Goal: Task Accomplishment & Management: Use online tool/utility

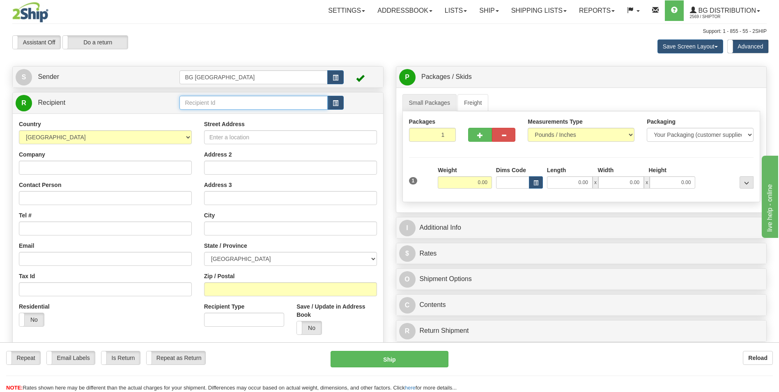
click at [199, 100] on input "text" at bounding box center [253, 103] width 148 height 14
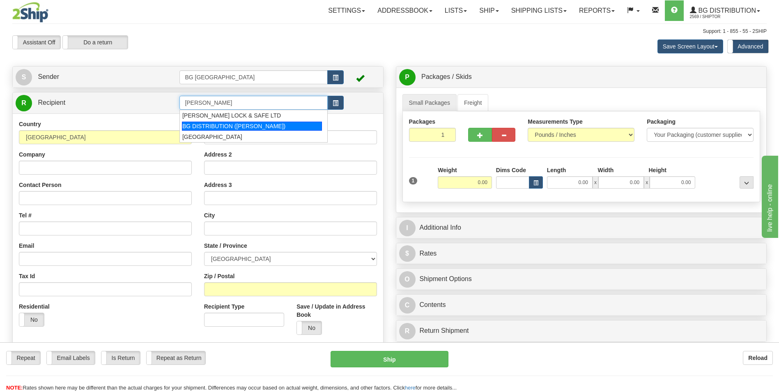
click at [216, 128] on div "BG DISTRIBUTION ([PERSON_NAME])" at bounding box center [252, 126] width 140 height 9
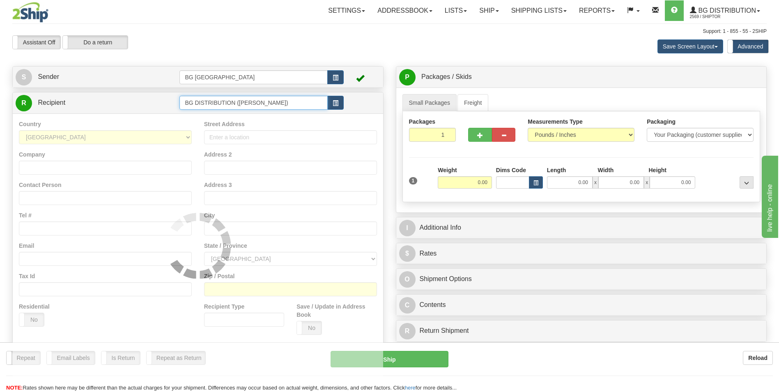
type input "BG DISTRIBUTION ([PERSON_NAME])"
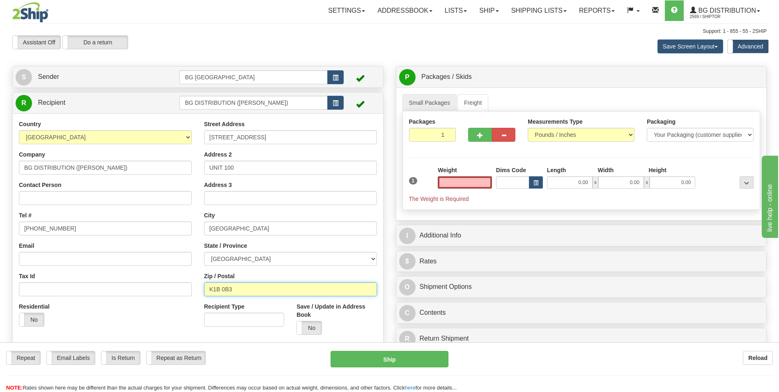
type input "0.00"
click at [242, 286] on input "K1B 0B3" at bounding box center [290, 289] width 173 height 14
click at [242, 294] on input "K1B 0B3" at bounding box center [290, 289] width 173 height 14
click at [242, 289] on input "K1B 0B3" at bounding box center [290, 289] width 173 height 14
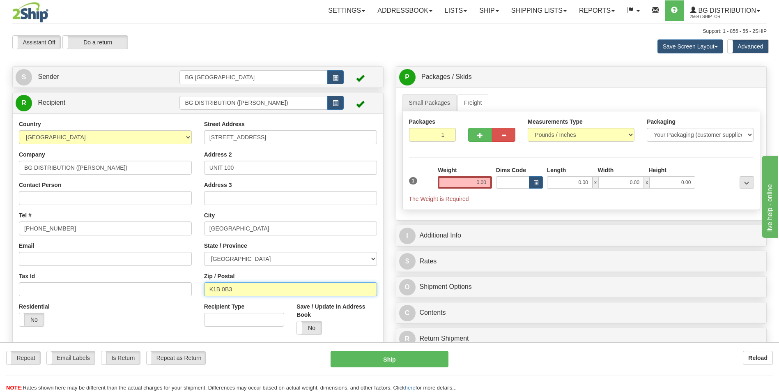
click at [242, 289] on input "K1B 0B3" at bounding box center [290, 289] width 173 height 14
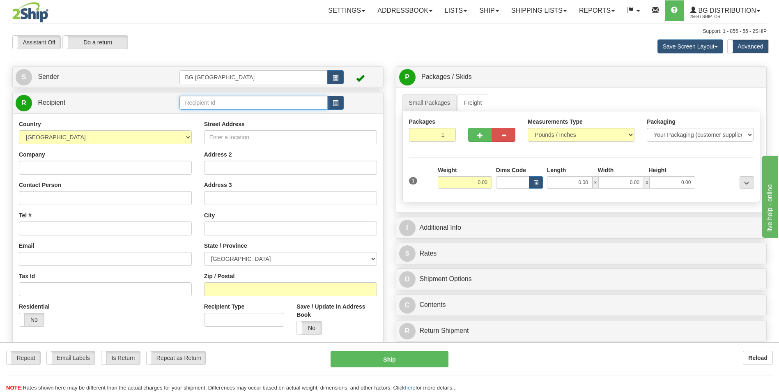
click at [194, 104] on input "text" at bounding box center [253, 103] width 148 height 14
click at [193, 114] on div "60018" at bounding box center [252, 115] width 140 height 9
type input "60018"
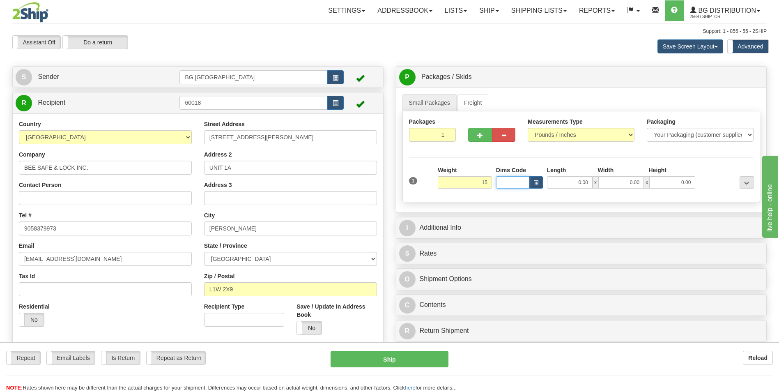
type input "15.00"
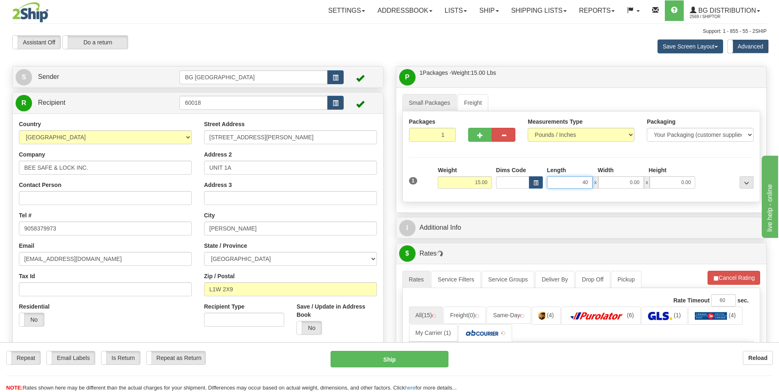
type input "40.00"
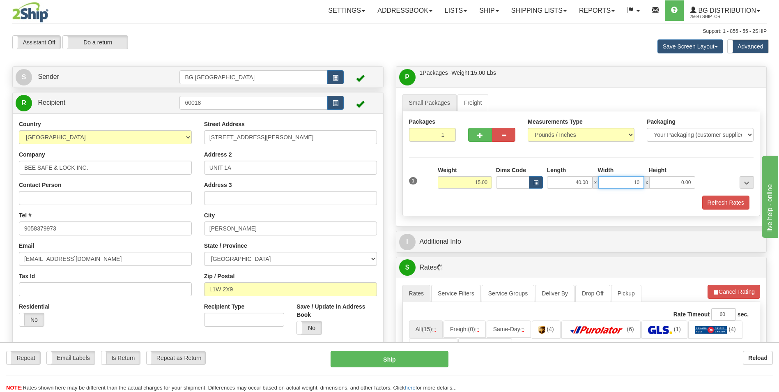
type input "10.00"
type input "5.00"
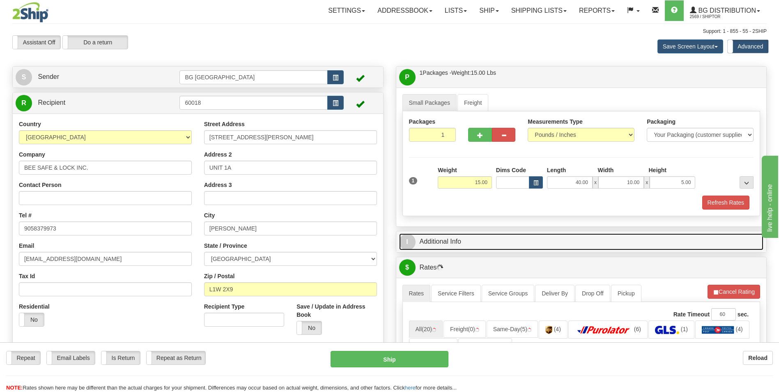
click at [479, 242] on link "I Additional Info" at bounding box center [581, 241] width 365 height 17
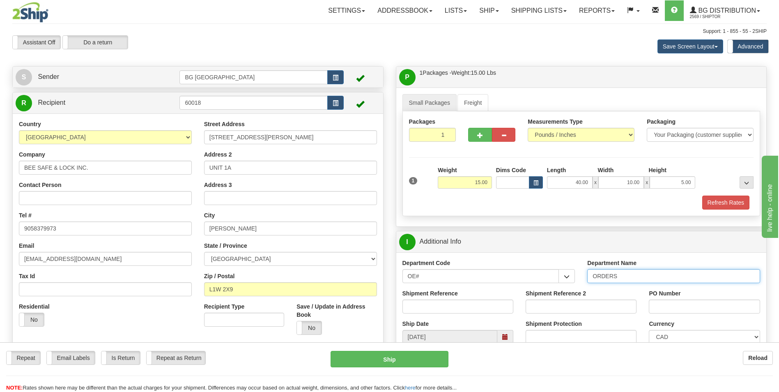
click at [624, 275] on input "ORDERS" at bounding box center [673, 276] width 173 height 14
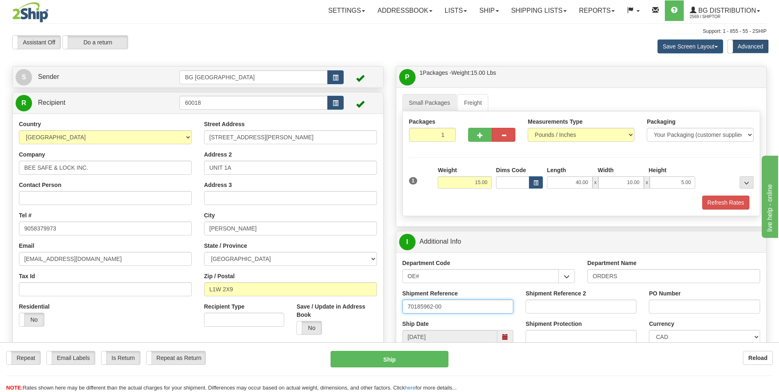
type input "70185962-00"
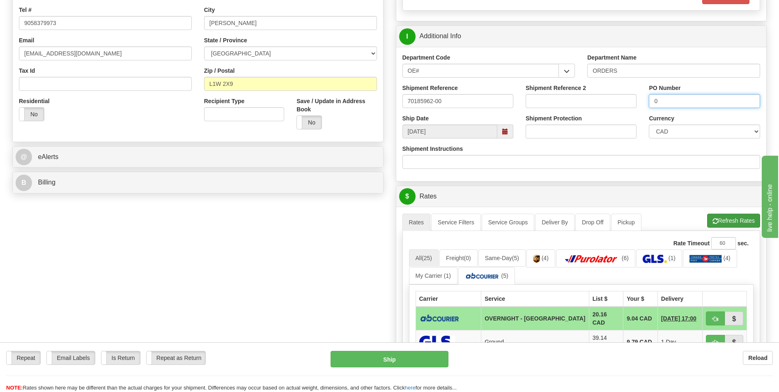
type input "0"
click at [743, 218] on button "Refresh Rates" at bounding box center [733, 220] width 53 height 14
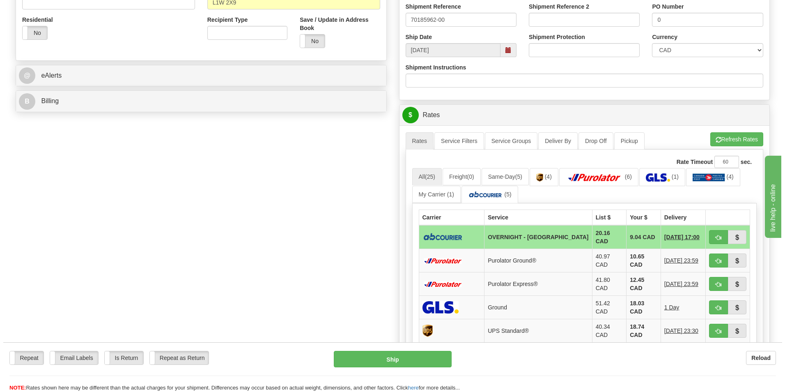
scroll to position [287, 0]
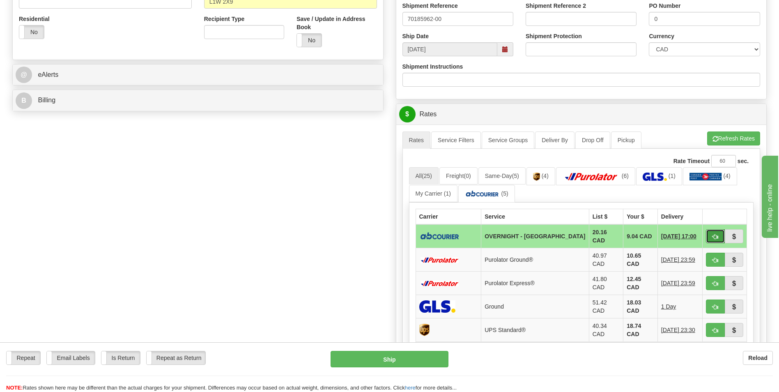
click at [711, 232] on button "button" at bounding box center [715, 236] width 19 height 14
type input "4"
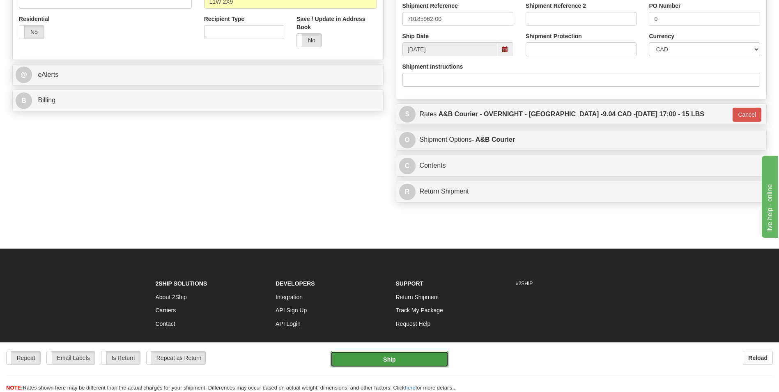
click at [408, 351] on button "Ship" at bounding box center [388, 359] width 117 height 16
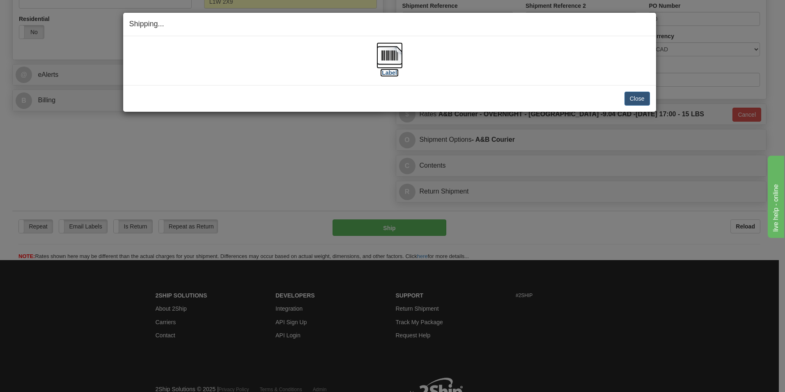
click at [391, 61] on img at bounding box center [389, 55] width 26 height 26
click at [630, 100] on button "Close" at bounding box center [636, 99] width 25 height 14
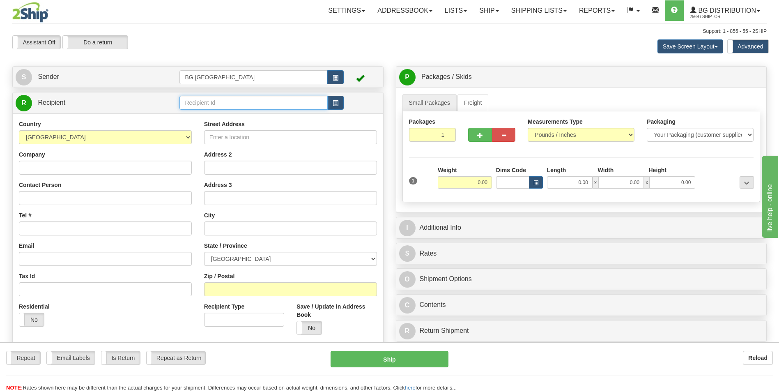
click at [207, 97] on input "text" at bounding box center [253, 103] width 148 height 14
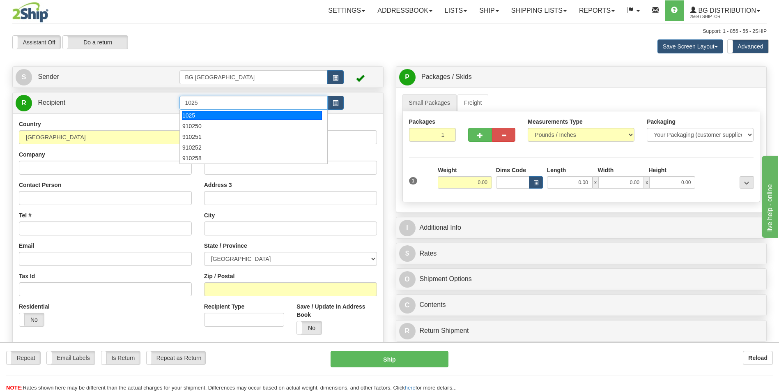
click at [201, 113] on div "1025" at bounding box center [252, 115] width 140 height 9
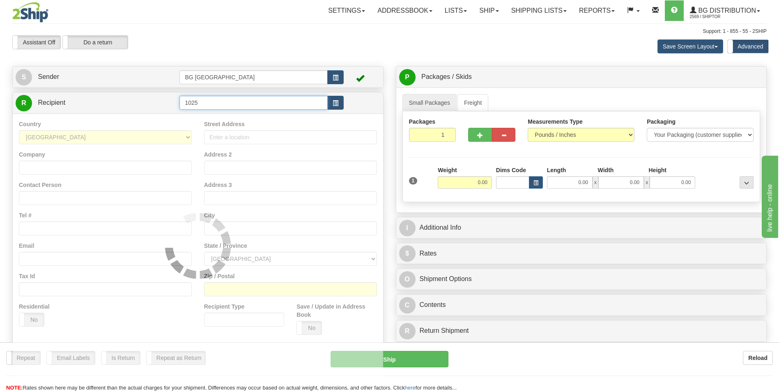
type input "1025"
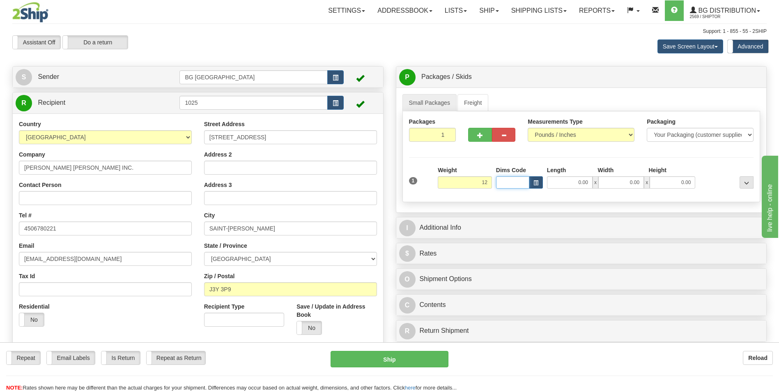
type input "12.00"
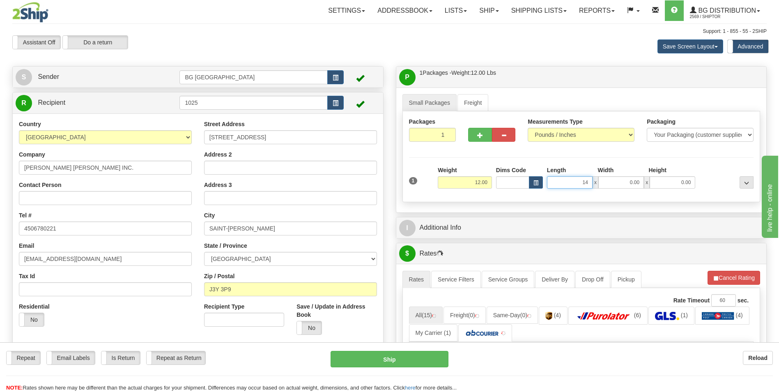
type input "14.00"
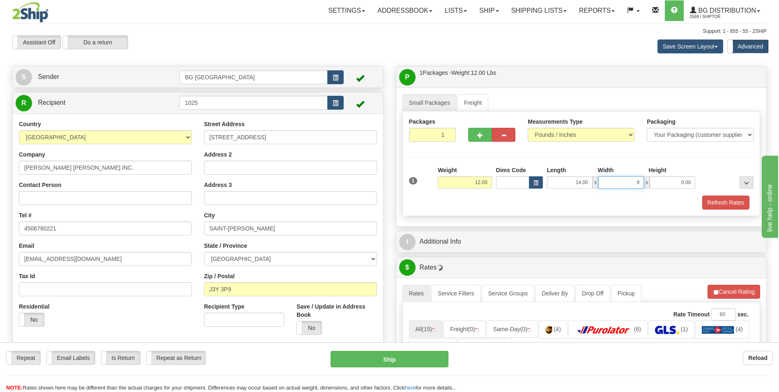
type input "9.00"
type input "8.00"
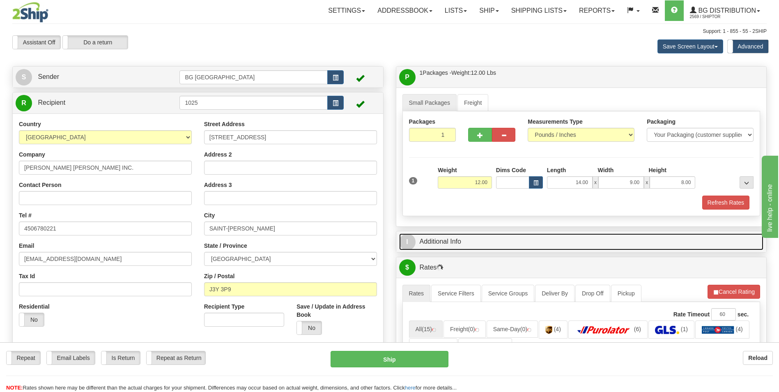
click at [463, 236] on link "I Additional Info" at bounding box center [581, 241] width 365 height 17
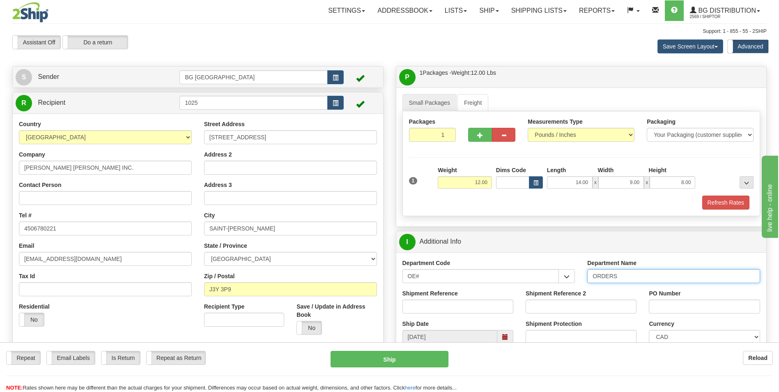
click at [657, 276] on input "ORDERS" at bounding box center [673, 276] width 173 height 14
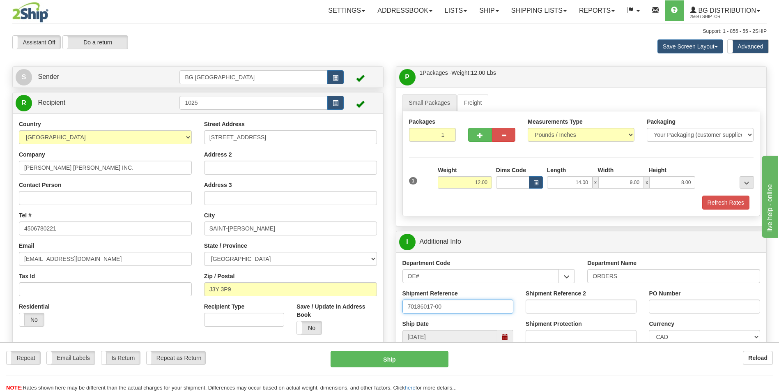
type input "70186017-00"
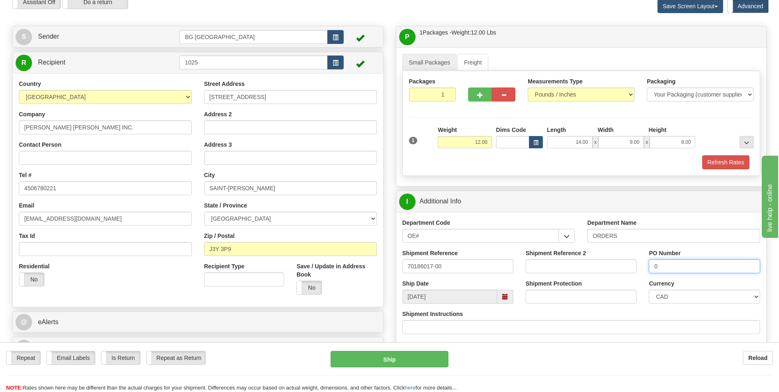
scroll to position [123, 0]
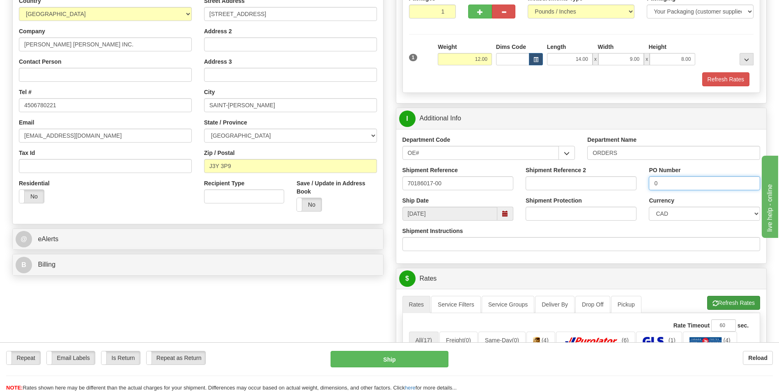
type input "0"
click at [731, 296] on button "Refresh Rates" at bounding box center [733, 303] width 53 height 14
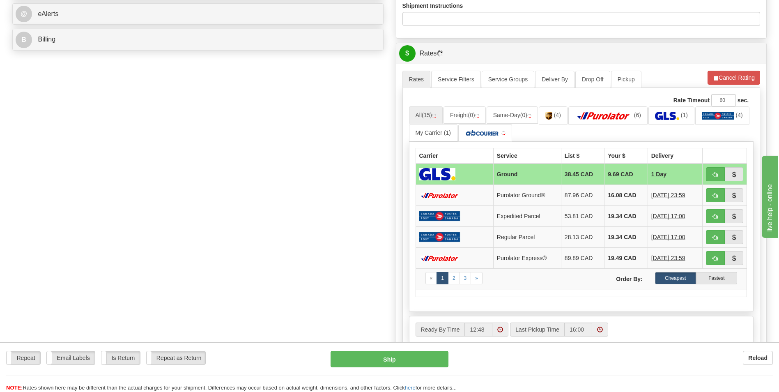
scroll to position [369, 0]
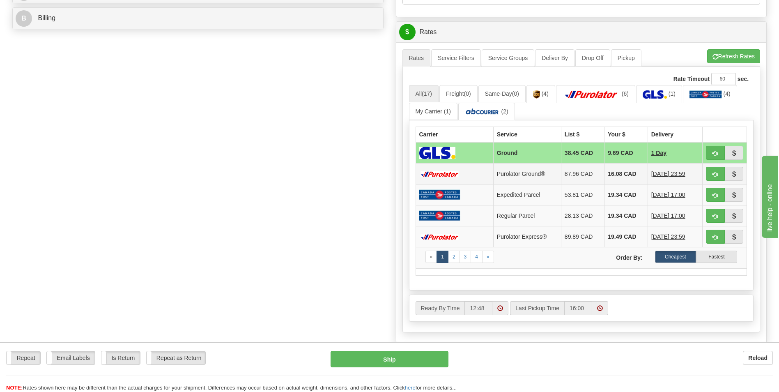
click at [609, 174] on td "16.08 CAD" at bounding box center [625, 173] width 43 height 21
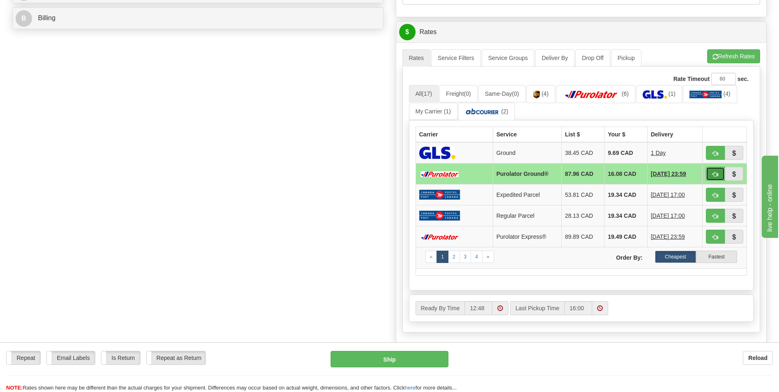
click at [710, 172] on button "button" at bounding box center [715, 174] width 19 height 14
type input "260"
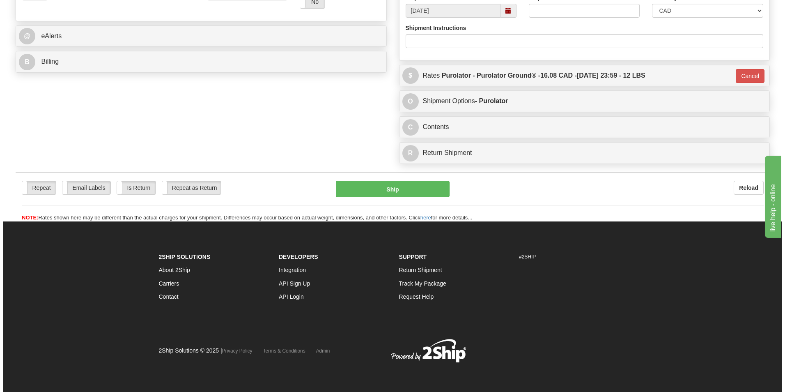
scroll to position [326, 0]
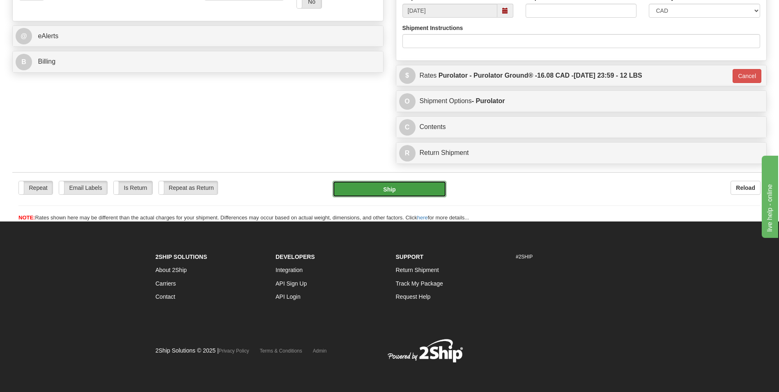
click at [415, 183] on button "Ship" at bounding box center [388, 189] width 113 height 16
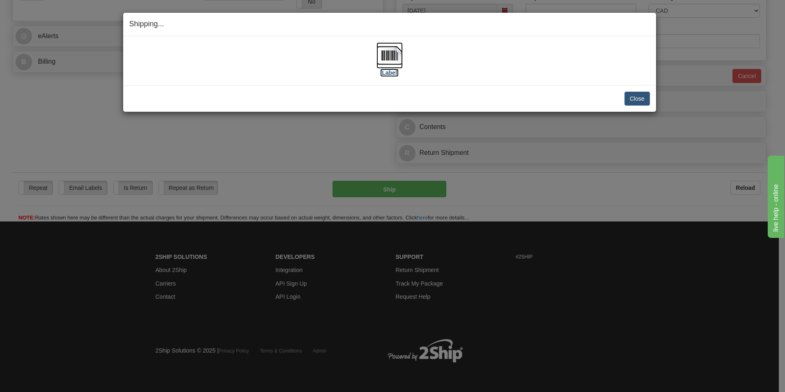
click at [378, 52] on img at bounding box center [389, 55] width 26 height 26
click at [639, 97] on button "Close" at bounding box center [636, 99] width 25 height 14
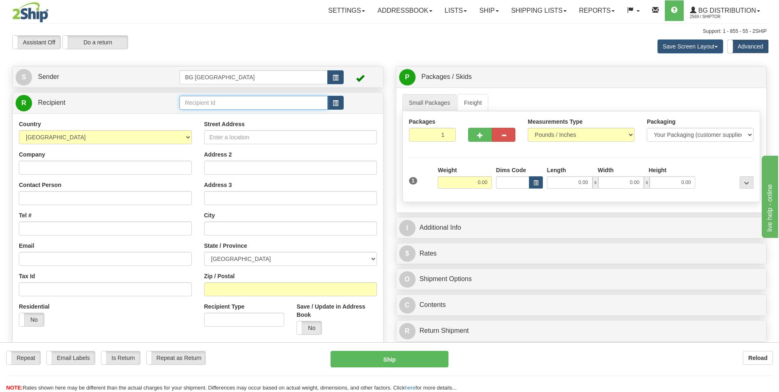
click at [300, 99] on input "text" at bounding box center [253, 103] width 148 height 14
click at [227, 113] on div "60140" at bounding box center [252, 115] width 140 height 9
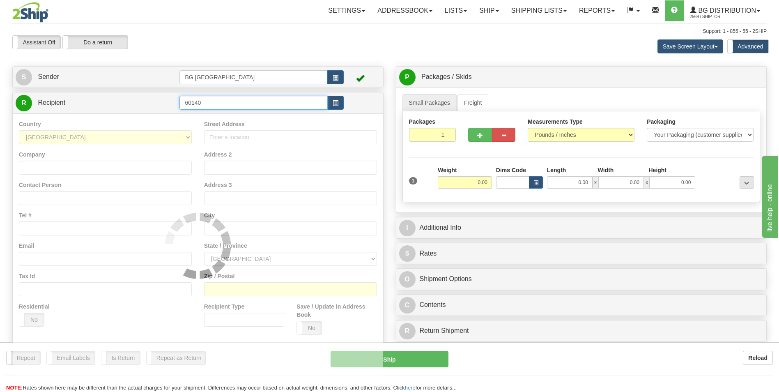
type input "60140"
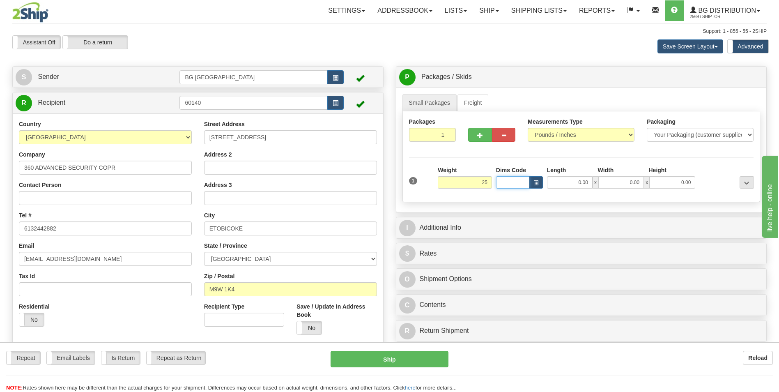
type input "25.00"
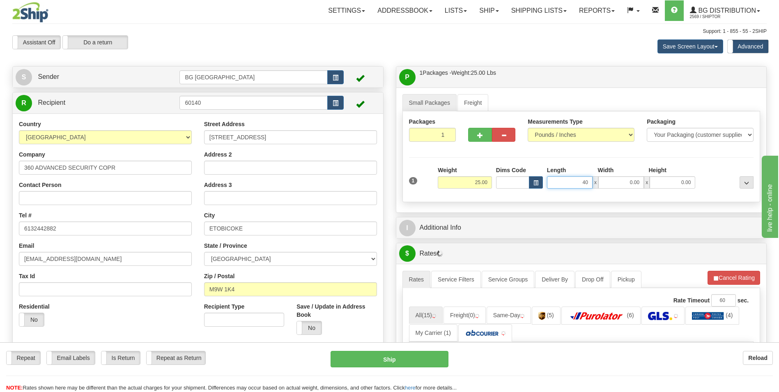
type input "40.00"
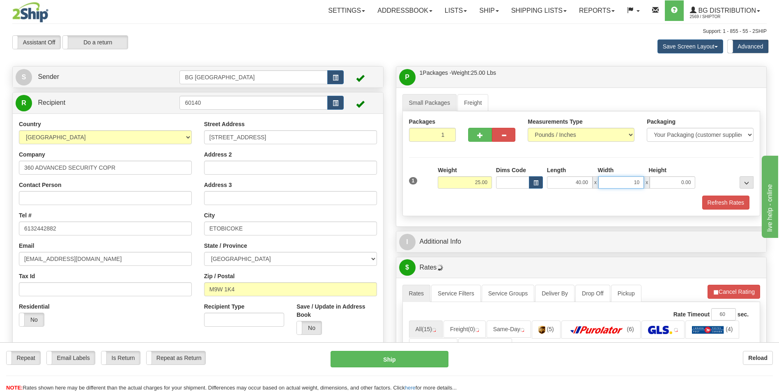
type input "10.00"
type input "5.00"
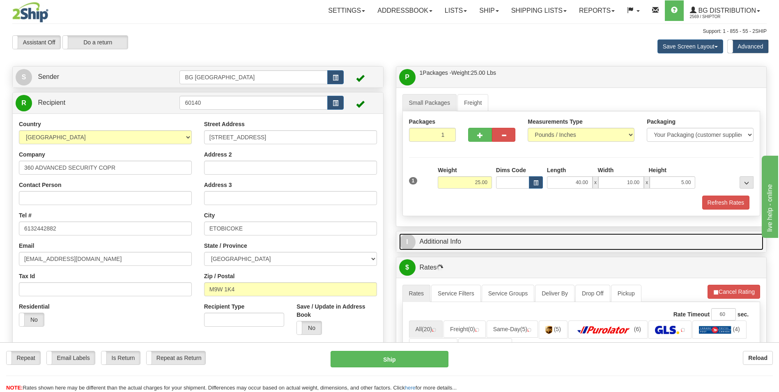
click at [472, 237] on link "I Additional Info" at bounding box center [581, 241] width 365 height 17
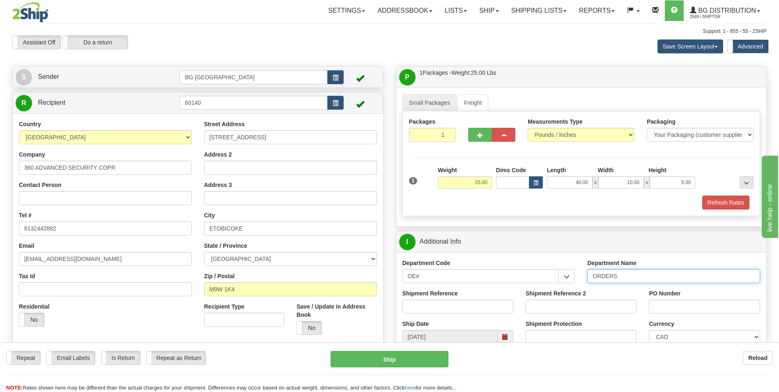
click at [631, 271] on input "ORDERS" at bounding box center [673, 276] width 173 height 14
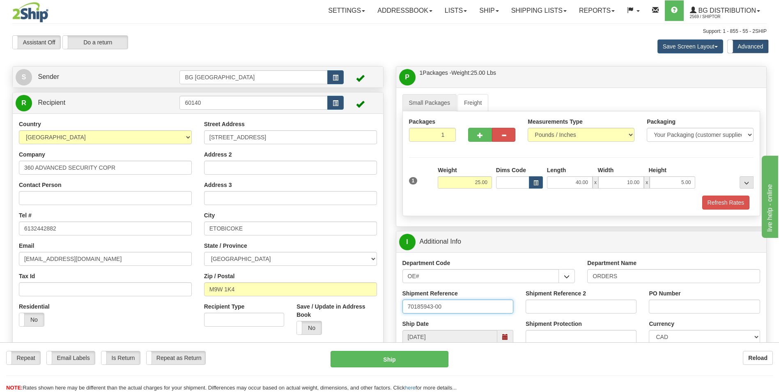
type input "70185943-00"
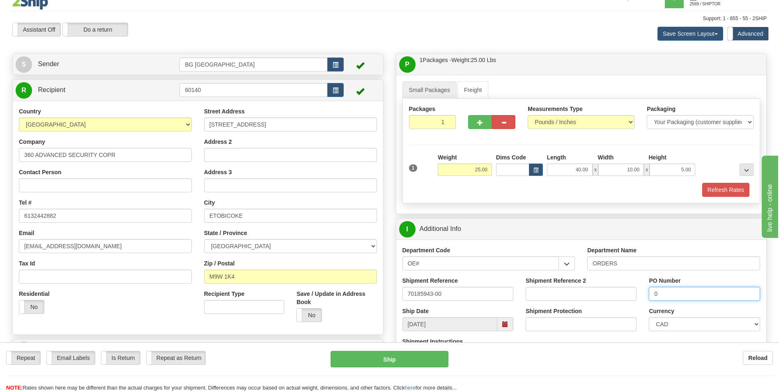
scroll to position [205, 0]
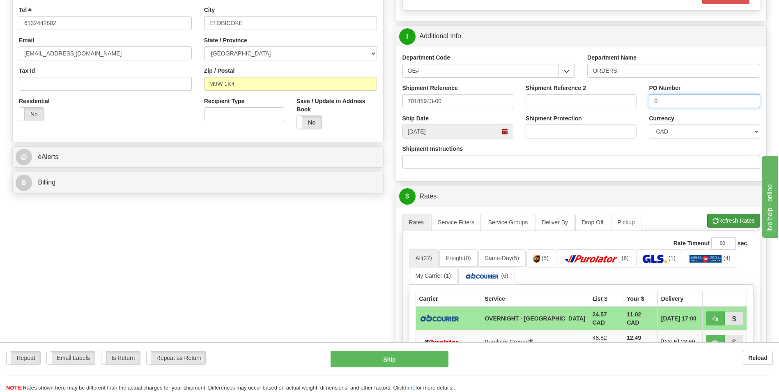
type input "0"
click at [717, 225] on button "Refresh Rates" at bounding box center [733, 220] width 53 height 14
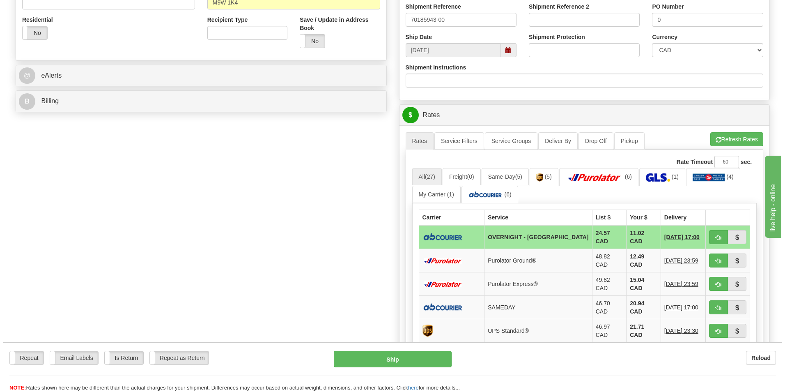
scroll to position [287, 0]
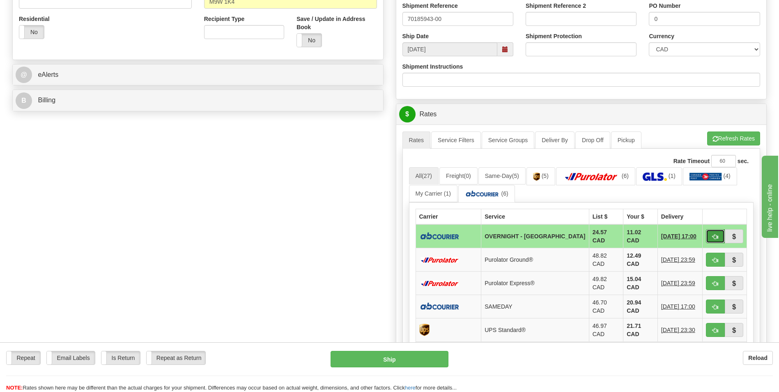
click at [711, 234] on button "button" at bounding box center [715, 236] width 19 height 14
type input "4"
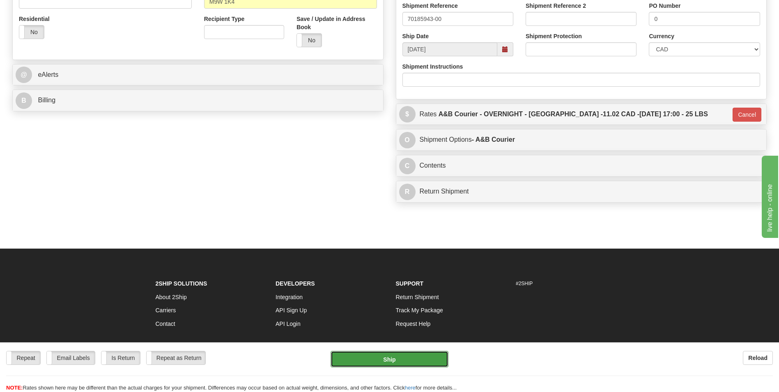
click at [416, 360] on button "Ship" at bounding box center [388, 359] width 117 height 16
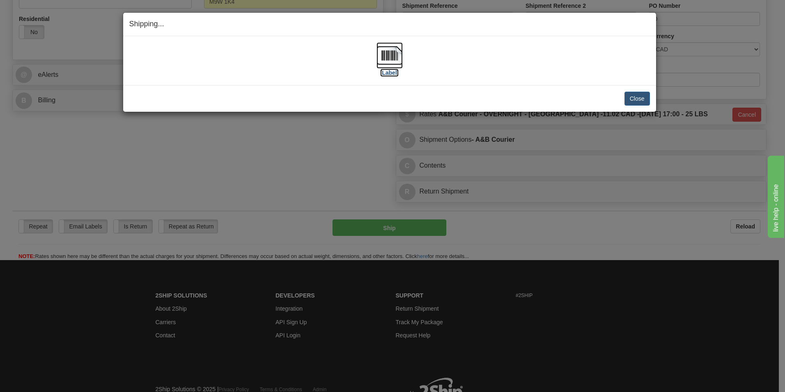
click at [393, 63] on img at bounding box center [389, 55] width 26 height 26
click at [628, 92] on button "Close" at bounding box center [636, 99] width 25 height 14
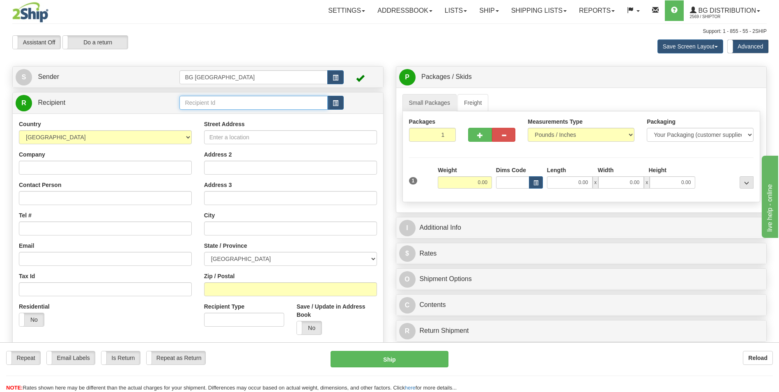
click at [204, 104] on input "text" at bounding box center [253, 103] width 148 height 14
click at [204, 104] on input "0040" at bounding box center [253, 103] width 148 height 14
click at [198, 114] on div "20040" at bounding box center [252, 115] width 140 height 9
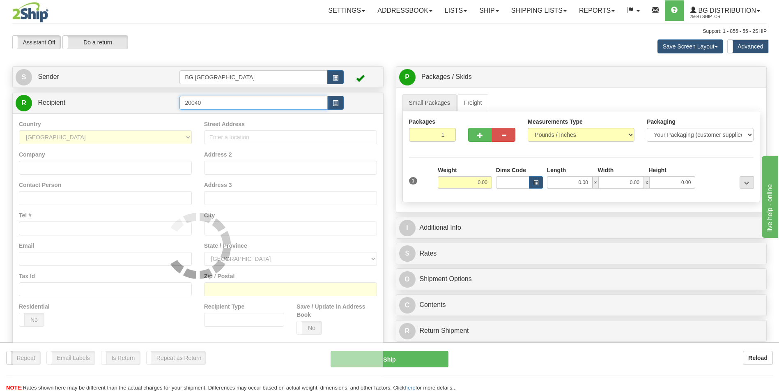
type input "20040"
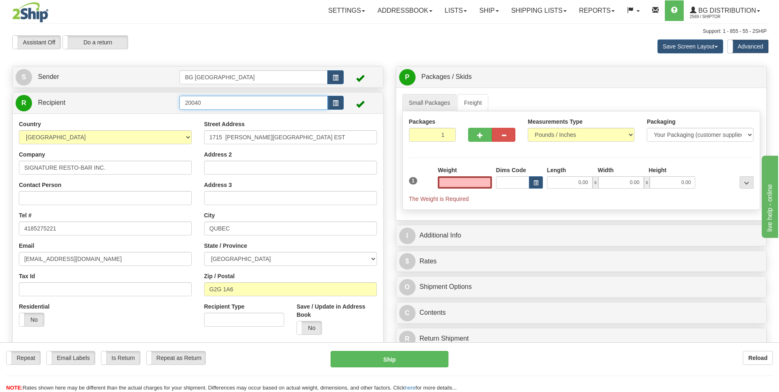
type input "0.00"
click at [203, 103] on input "20040" at bounding box center [253, 103] width 148 height 14
click at [183, 110] on li "60040" at bounding box center [253, 115] width 147 height 11
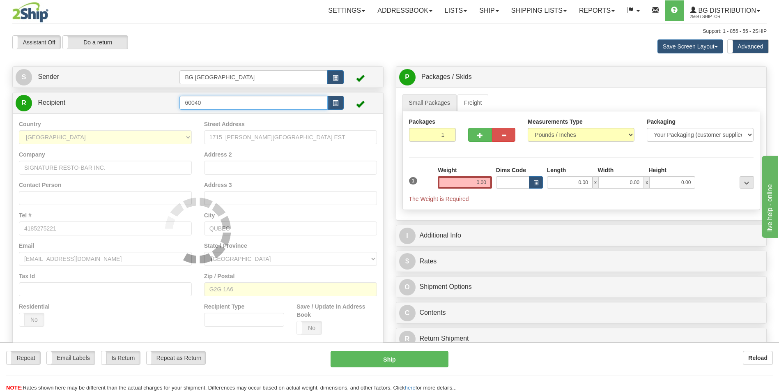
type input "60040"
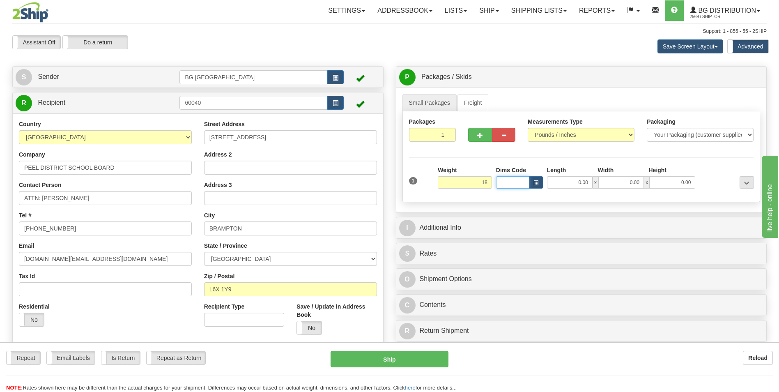
type input "18.00"
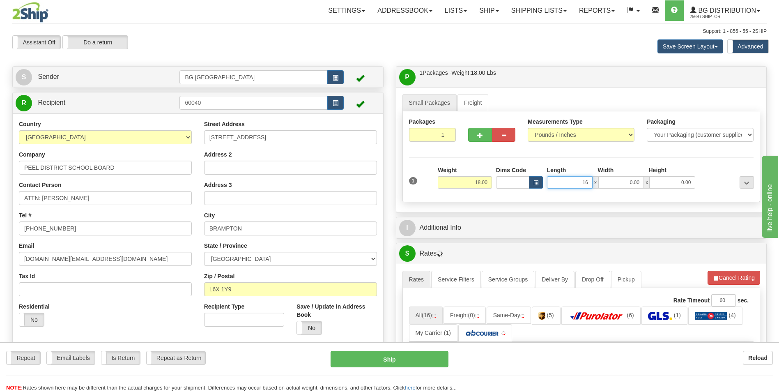
type input "16.00"
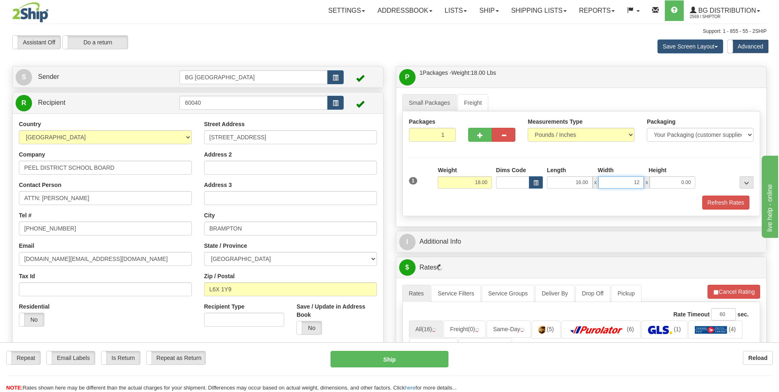
type input "12.00"
type input "9.00"
click at [484, 136] on button "button" at bounding box center [479, 135] width 23 height 14
type input "2"
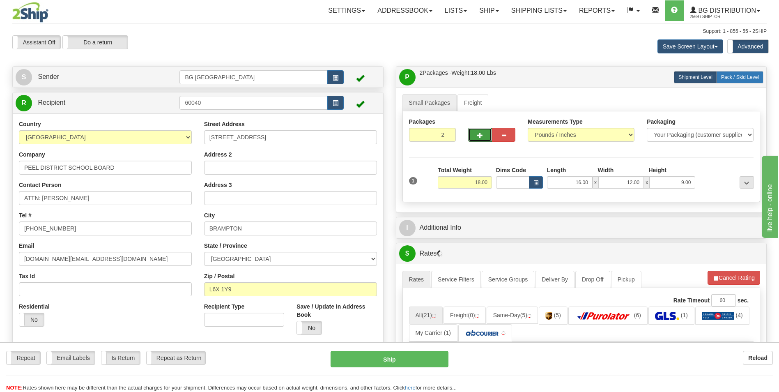
click at [731, 78] on span "Pack / Skid Level" at bounding box center [740, 77] width 38 height 6
radio input "true"
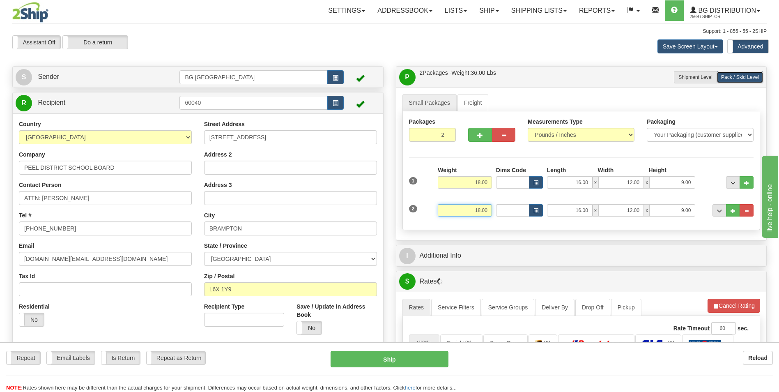
click at [455, 205] on input "18.00" at bounding box center [465, 210] width 54 height 12
type input "40.00"
type input "19.00"
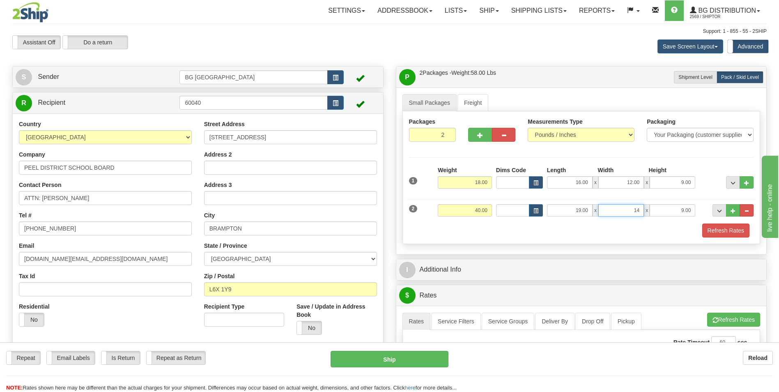
type input "14.00"
type input "9.00"
click at [729, 207] on button "..." at bounding box center [733, 210] width 14 height 12
type input "3"
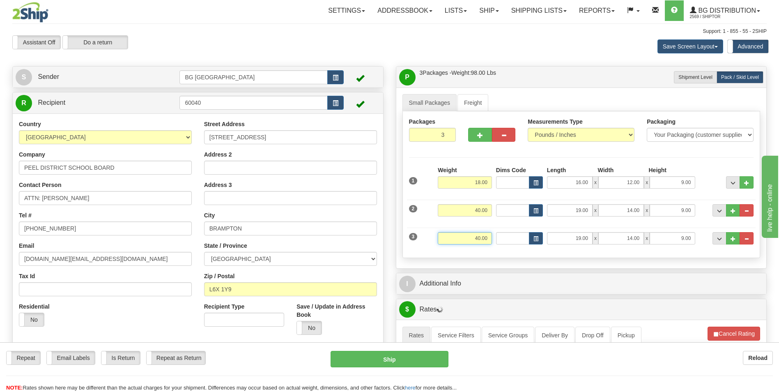
click at [473, 241] on input "40.00" at bounding box center [465, 238] width 54 height 12
type input "15.00"
type input "38.00"
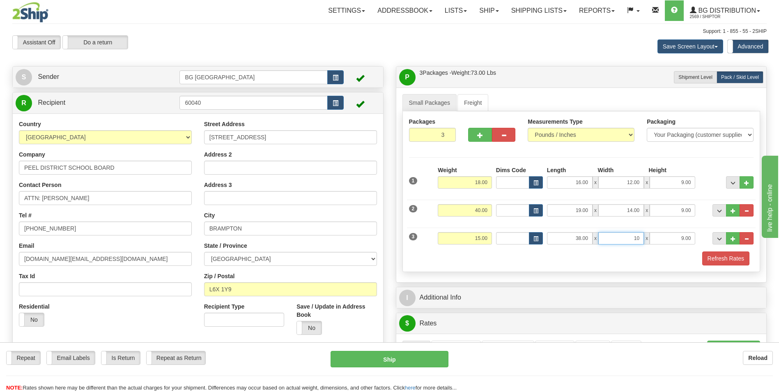
type input "10.00"
type input "5.00"
click at [458, 288] on div "I Additional Info" at bounding box center [581, 297] width 370 height 21
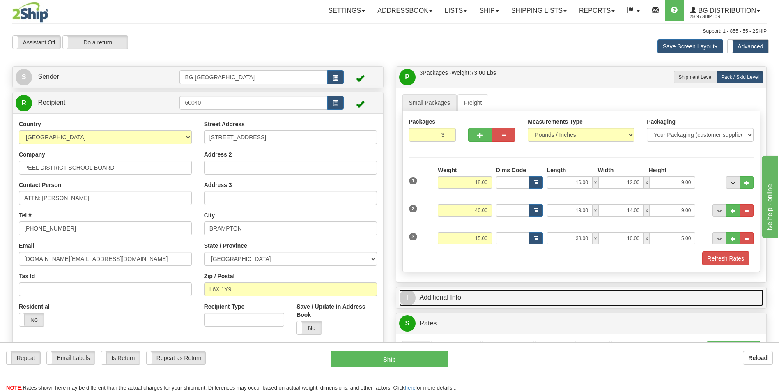
click at [457, 292] on link "I Additional Info" at bounding box center [581, 297] width 365 height 17
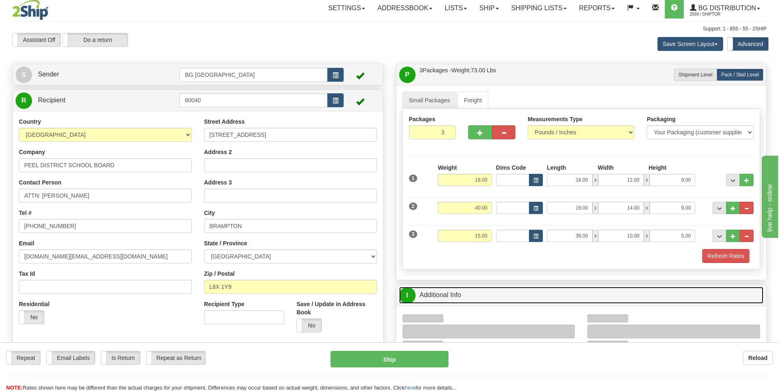
scroll to position [164, 0]
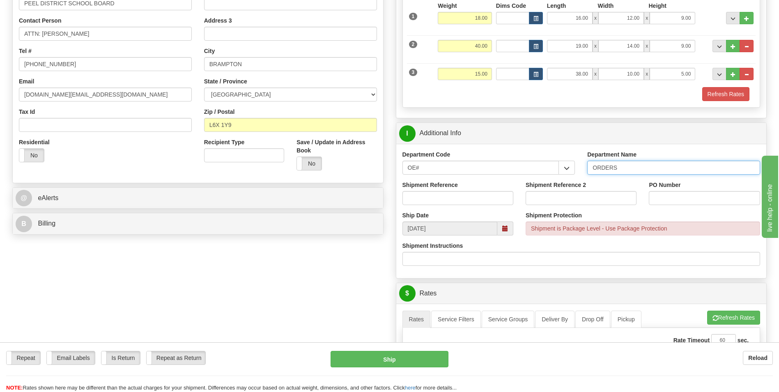
click at [628, 163] on input "ORDERS" at bounding box center [673, 167] width 173 height 14
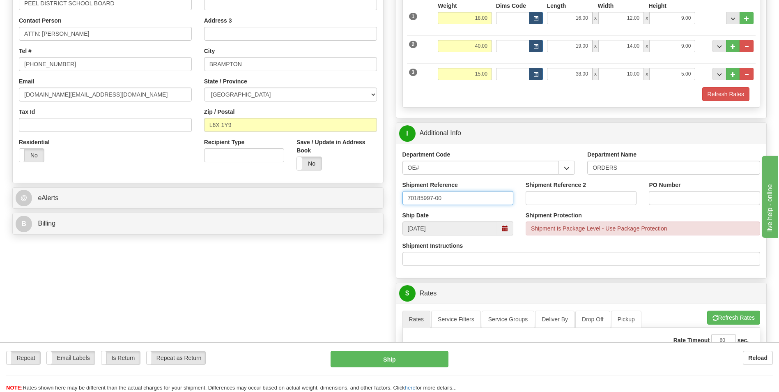
type input "70185997-00"
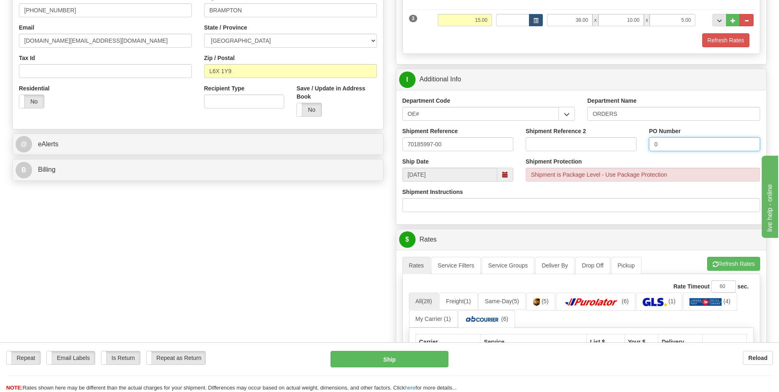
scroll to position [328, 0]
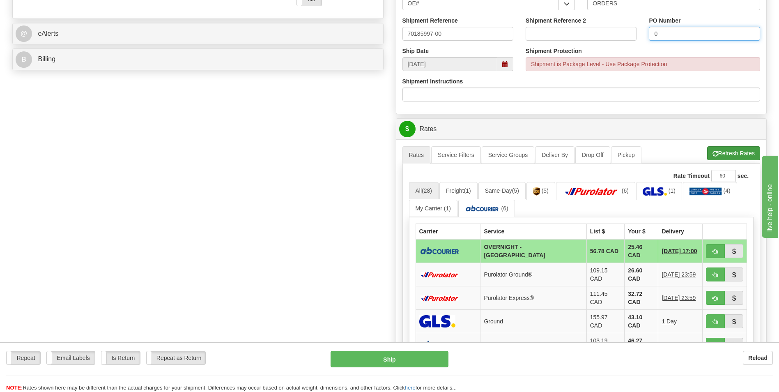
type input "0"
click at [722, 158] on button "Refresh Rates" at bounding box center [733, 153] width 53 height 14
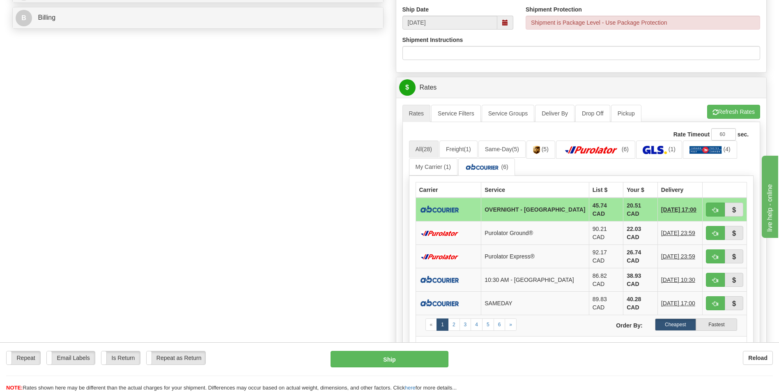
scroll to position [410, 0]
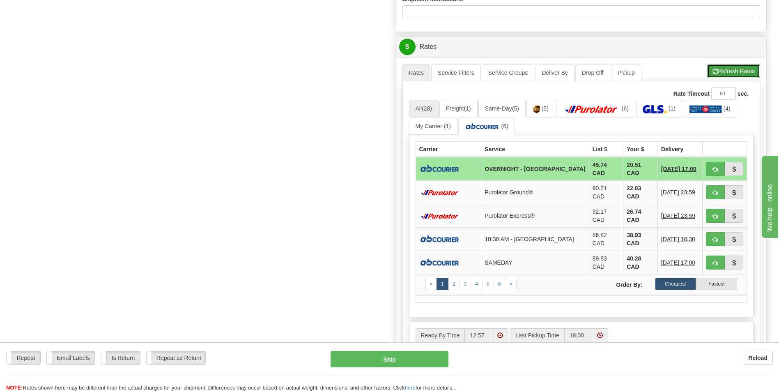
click at [737, 76] on button "Refresh Rates" at bounding box center [733, 71] width 53 height 14
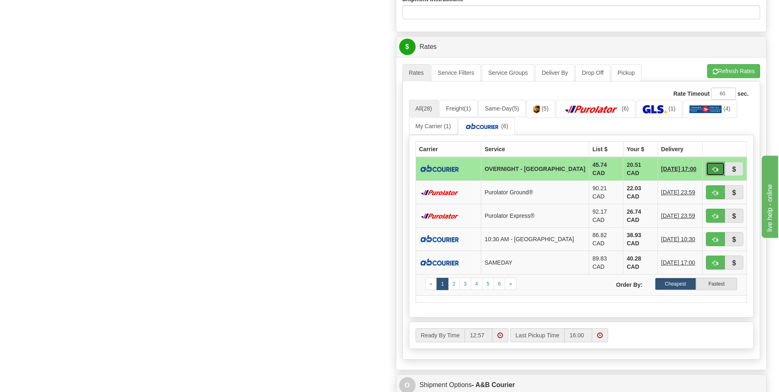
click at [708, 162] on button "button" at bounding box center [715, 169] width 19 height 14
type input "4"
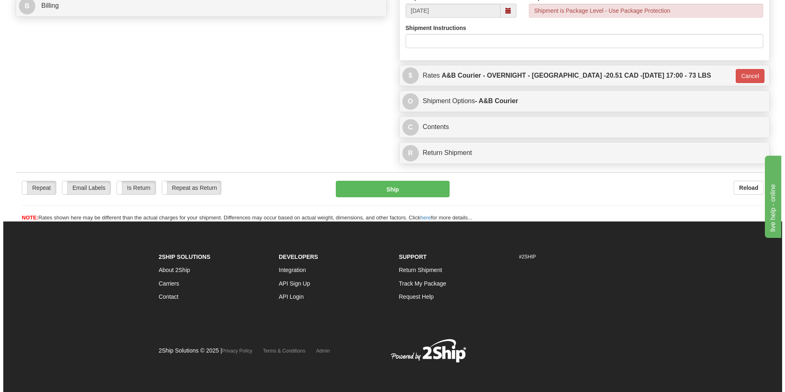
scroll to position [382, 0]
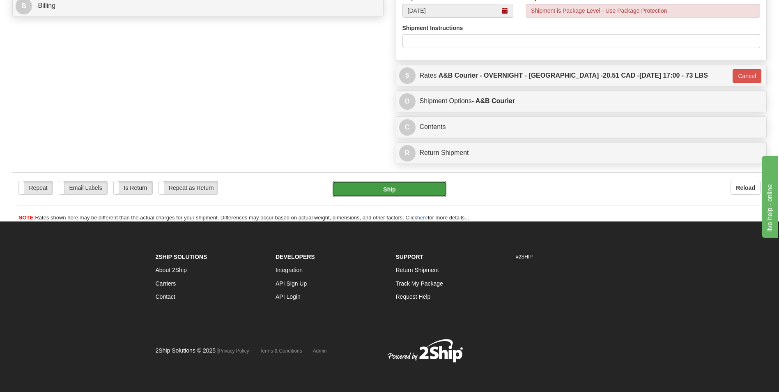
click at [410, 194] on button "Ship" at bounding box center [388, 189] width 113 height 16
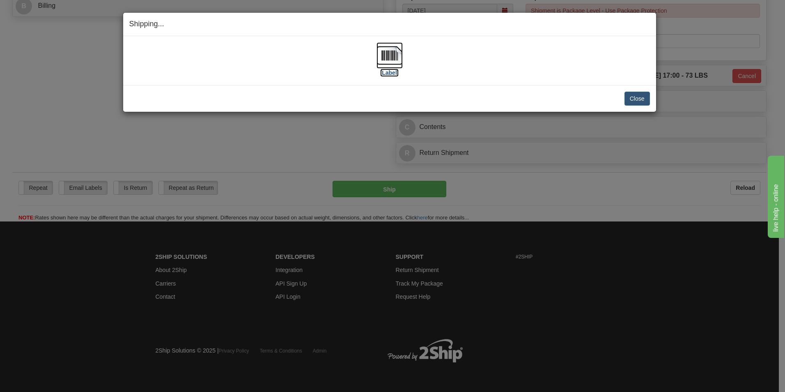
click at [388, 62] on img at bounding box center [389, 55] width 26 height 26
click at [634, 99] on button "Close" at bounding box center [636, 99] width 25 height 14
